Goal: Transaction & Acquisition: Purchase product/service

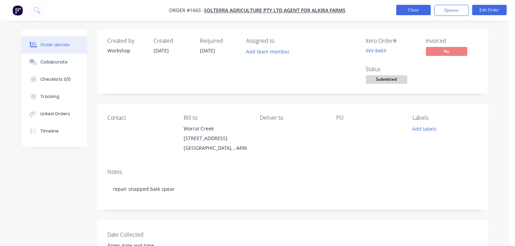
click at [404, 10] on button "Close" at bounding box center [413, 10] width 35 height 10
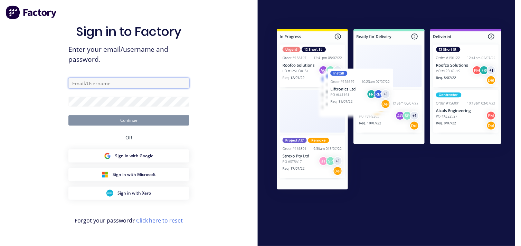
type input "[EMAIL_ADDRESS][DOMAIN_NAME]"
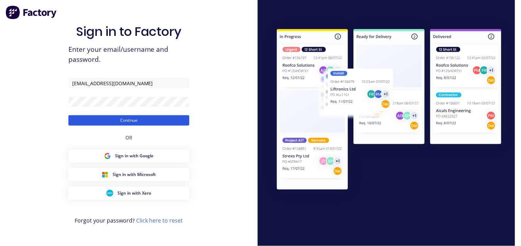
click at [138, 120] on button "Continue" at bounding box center [128, 120] width 121 height 10
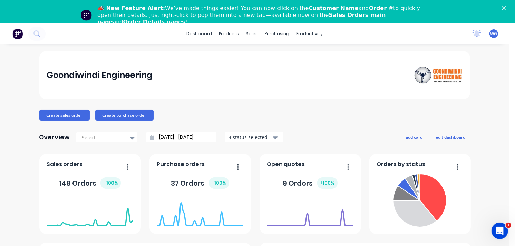
click at [506, 8] on icon "Close" at bounding box center [504, 8] width 4 height 4
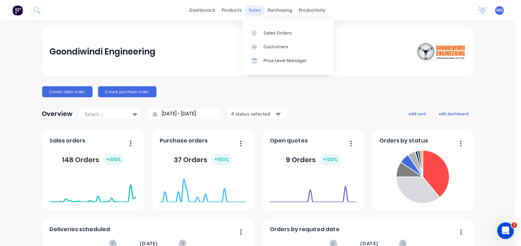
click at [252, 10] on div "sales" at bounding box center [254, 10] width 19 height 10
click at [273, 30] on div "Sales Orders" at bounding box center [278, 33] width 28 height 6
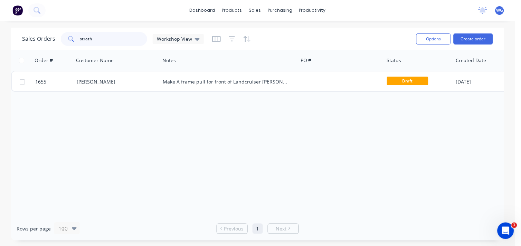
click at [108, 41] on input "strath" at bounding box center [113, 39] width 67 height 14
type input "s"
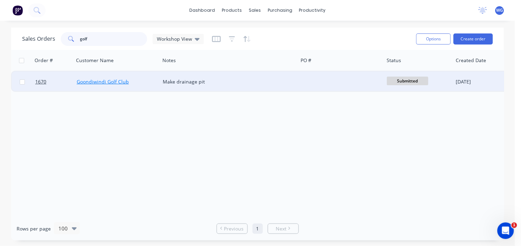
type input "golf"
click at [97, 78] on link "Goondiwindi Golf Club" at bounding box center [103, 81] width 52 height 7
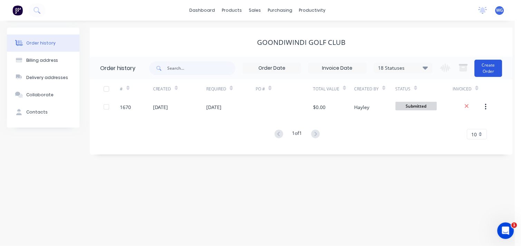
click at [490, 70] on button "Create Order" at bounding box center [489, 68] width 28 height 17
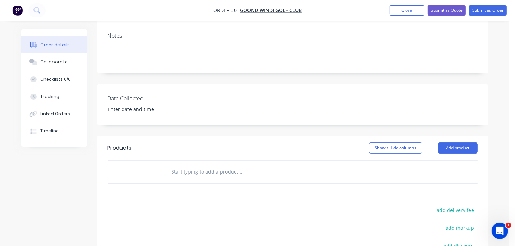
scroll to position [153, 0]
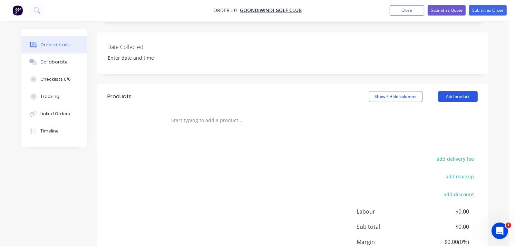
click at [457, 92] on button "Add product" at bounding box center [458, 96] width 40 height 11
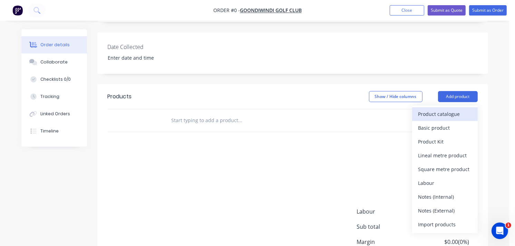
click at [441, 113] on div "Product catalogue" at bounding box center [445, 114] width 53 height 10
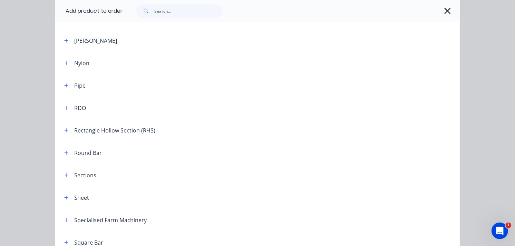
scroll to position [729, 0]
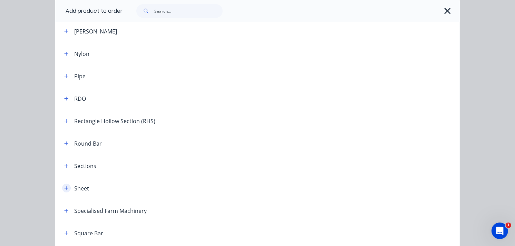
click at [64, 189] on icon "button" at bounding box center [66, 188] width 4 height 5
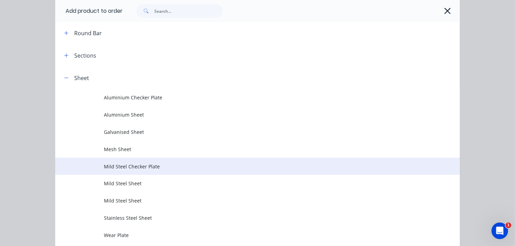
scroll to position [844, 0]
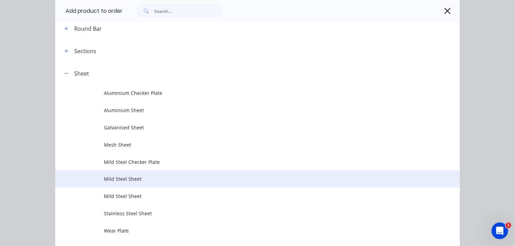
click at [144, 180] on span "Mild Steel Sheet" at bounding box center [246, 178] width 285 height 7
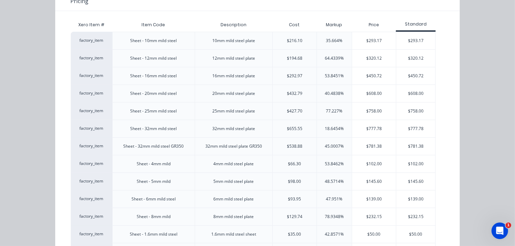
scroll to position [77, 0]
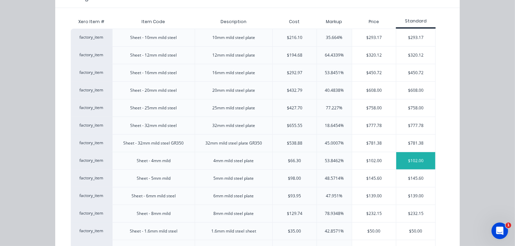
click at [416, 160] on div "$102.00" at bounding box center [415, 160] width 39 height 17
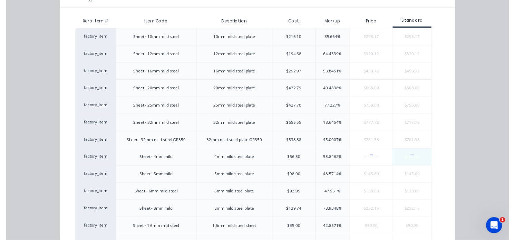
scroll to position [0, 0]
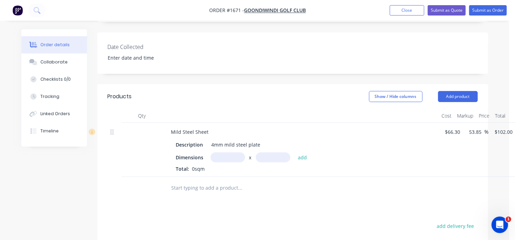
click at [225, 158] on input "text" at bounding box center [228, 158] width 35 height 10
type input "740m"
click at [264, 159] on input "text" at bounding box center [273, 158] width 35 height 10
type input "1200m"
click at [305, 155] on button "add" at bounding box center [303, 157] width 16 height 9
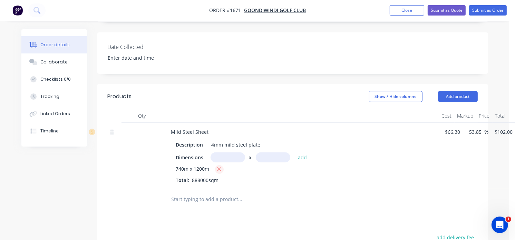
click at [218, 169] on icon "button" at bounding box center [219, 169] width 4 height 6
type input "$0.00"
click at [222, 157] on input "text" at bounding box center [228, 158] width 35 height 10
type input "0.74m"
click at [273, 160] on input "text" at bounding box center [273, 158] width 35 height 10
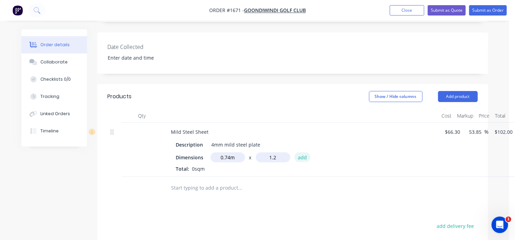
type input "1.2m"
click at [301, 157] on button "add" at bounding box center [303, 157] width 16 height 9
type input "$90.58"
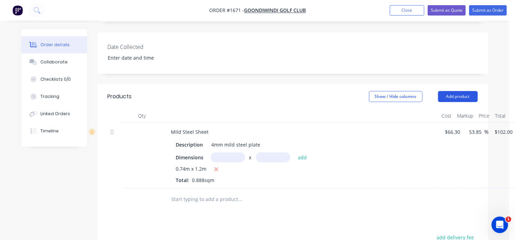
click at [450, 97] on button "Add product" at bounding box center [458, 96] width 40 height 11
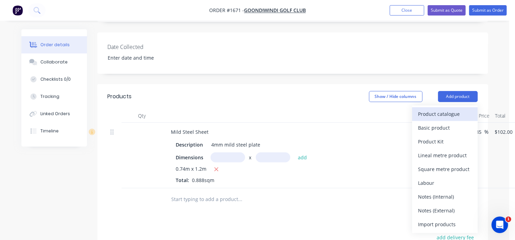
click at [438, 114] on div "Product catalogue" at bounding box center [445, 114] width 53 height 10
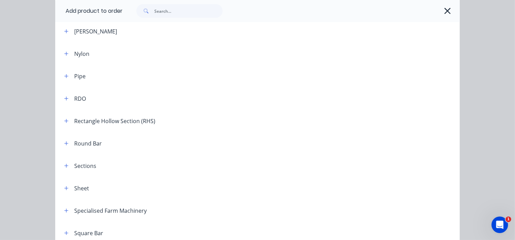
scroll to position [767, 0]
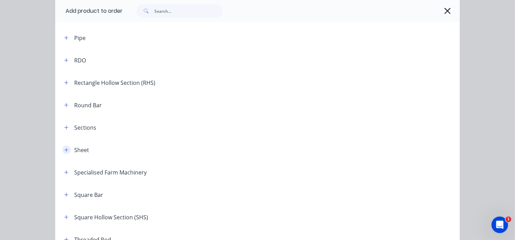
click at [64, 150] on icon "button" at bounding box center [66, 150] width 4 height 5
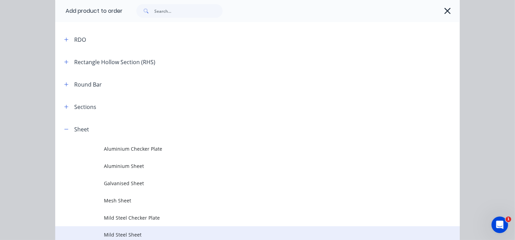
scroll to position [844, 0]
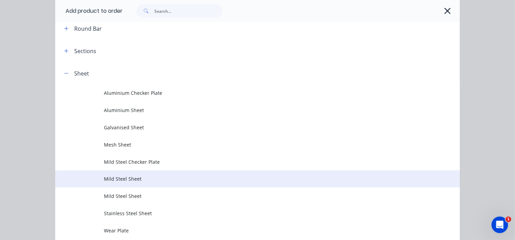
click at [140, 181] on span "Mild Steel Sheet" at bounding box center [246, 178] width 285 height 7
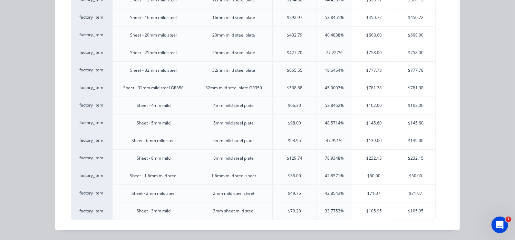
scroll to position [192, 0]
click at [408, 213] on div "$105.95" at bounding box center [415, 211] width 39 height 17
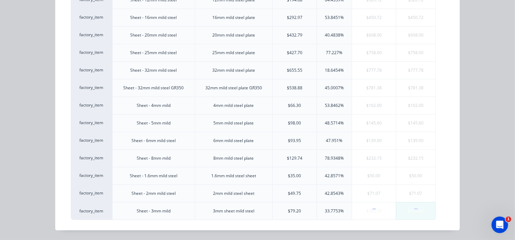
scroll to position [0, 0]
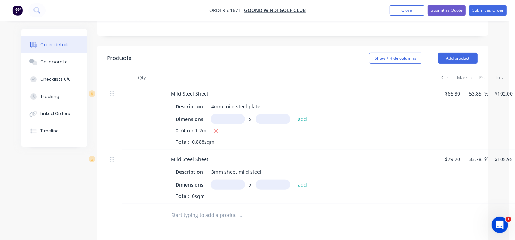
click at [230, 121] on input "text" at bounding box center [228, 119] width 35 height 10
type input "2.1m"
click at [265, 119] on input "text" at bounding box center [273, 119] width 35 height 10
type input "0"
click at [233, 119] on input "2.1m" at bounding box center [228, 119] width 35 height 10
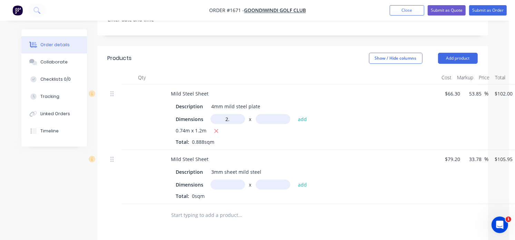
type input "2"
click at [222, 182] on input "text" at bounding box center [228, 185] width 35 height 10
type input "2.1m"
click at [278, 188] on input "text" at bounding box center [273, 185] width 35 height 10
type input "0.98m"
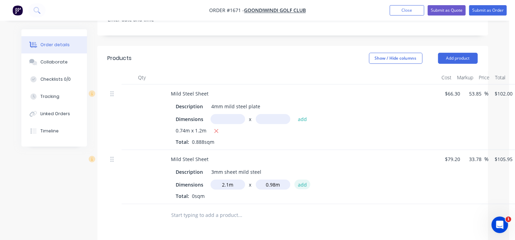
click at [304, 182] on button "add" at bounding box center [303, 184] width 16 height 9
type input "$218.05"
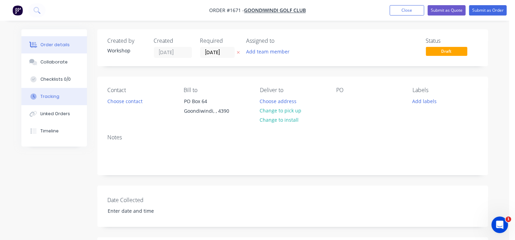
click at [51, 94] on div "Tracking" at bounding box center [49, 97] width 19 height 6
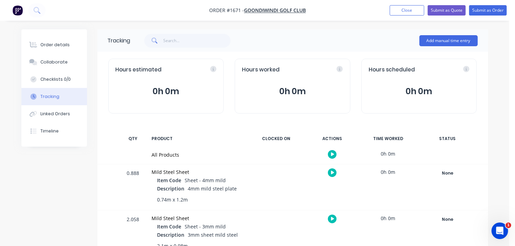
scroll to position [17, 0]
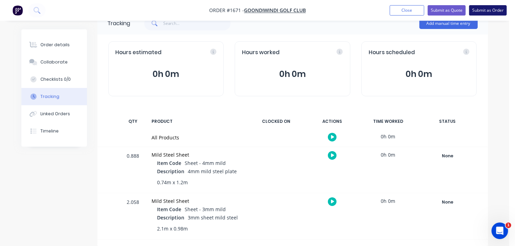
click at [493, 9] on button "Submit as Order" at bounding box center [488, 10] width 38 height 10
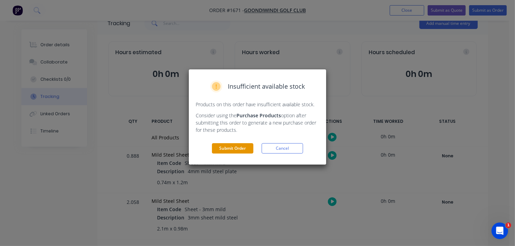
click at [230, 148] on button "Submit Order" at bounding box center [232, 148] width 41 height 10
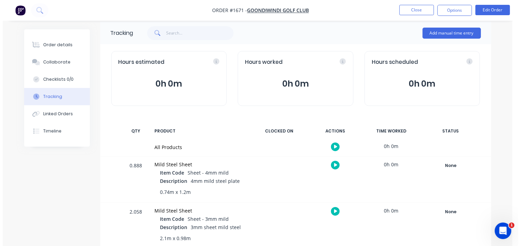
scroll to position [0, 0]
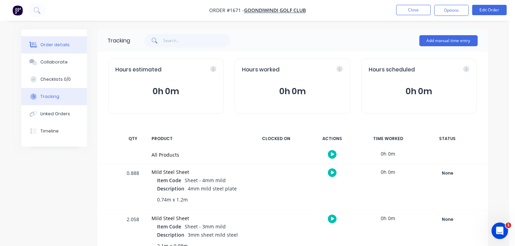
click at [65, 43] on div "Order details" at bounding box center [54, 45] width 29 height 6
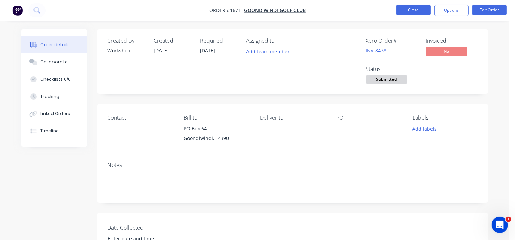
click at [415, 9] on button "Close" at bounding box center [413, 10] width 35 height 10
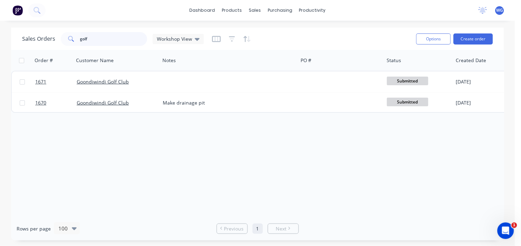
click at [105, 39] on input "golf" at bounding box center [113, 39] width 67 height 14
type input "g"
